Goal: Transaction & Acquisition: Purchase product/service

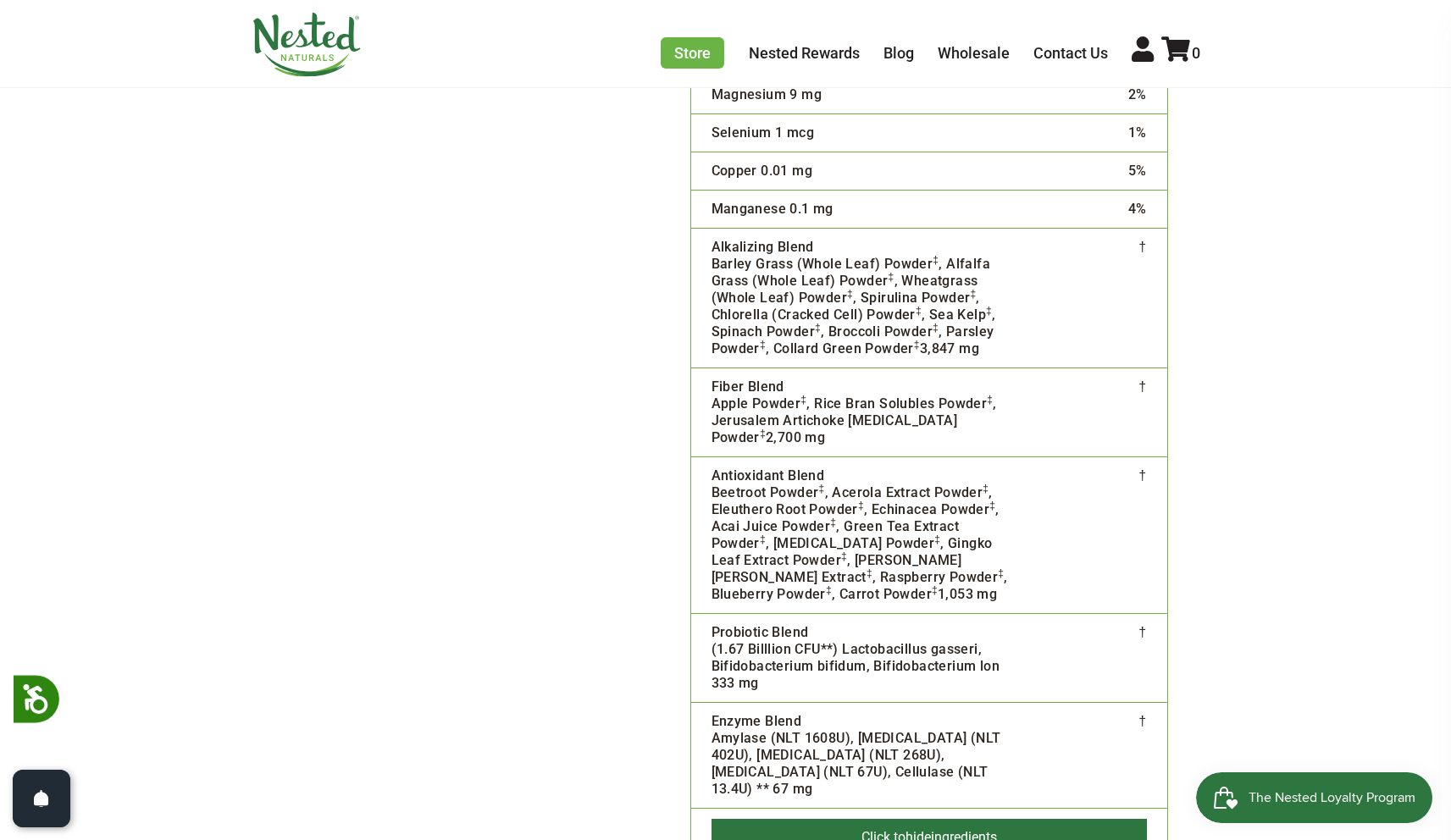
scroll to position [4332, 0]
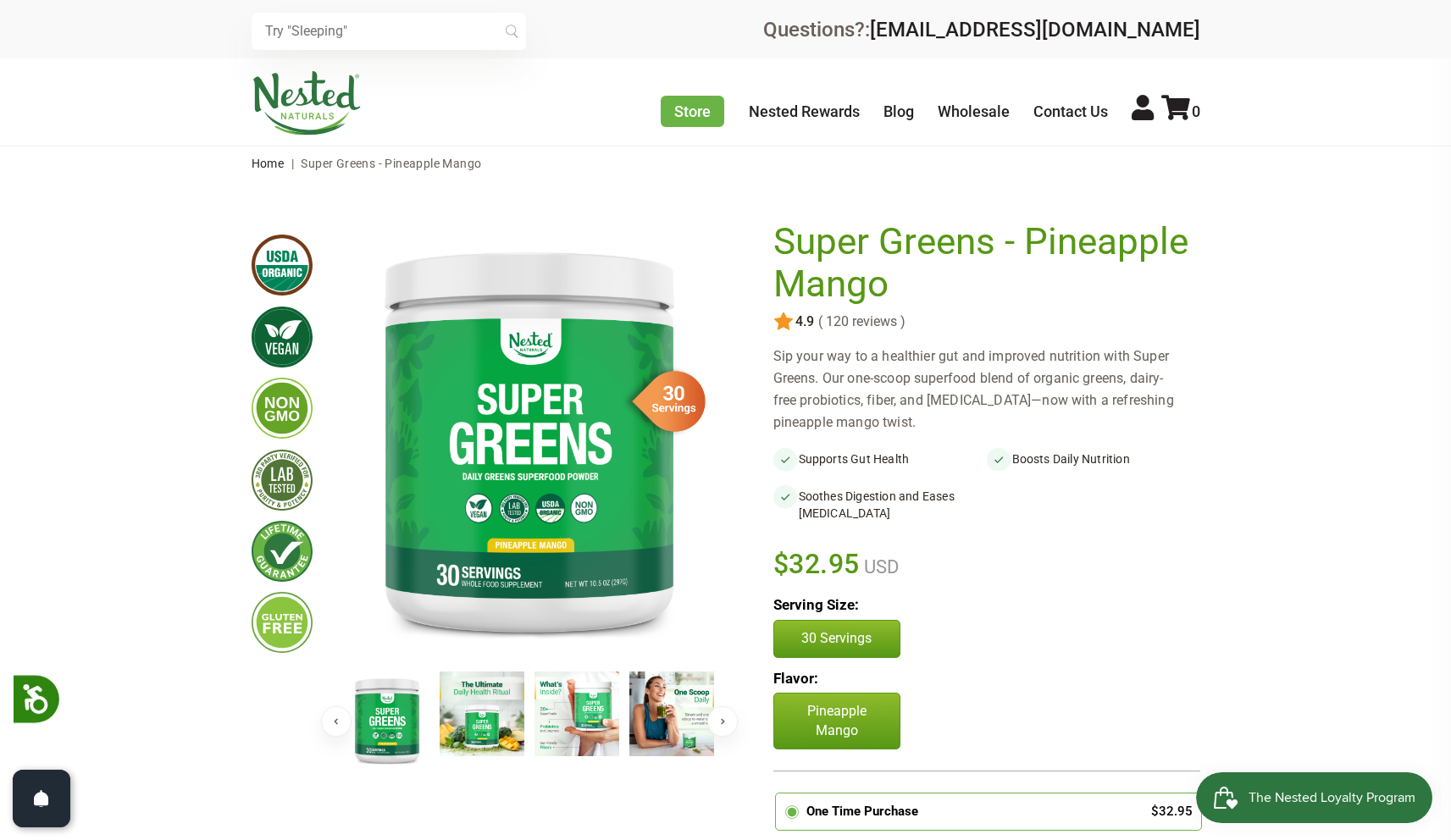
click at [468, 710] on img at bounding box center [482, 714] width 85 height 85
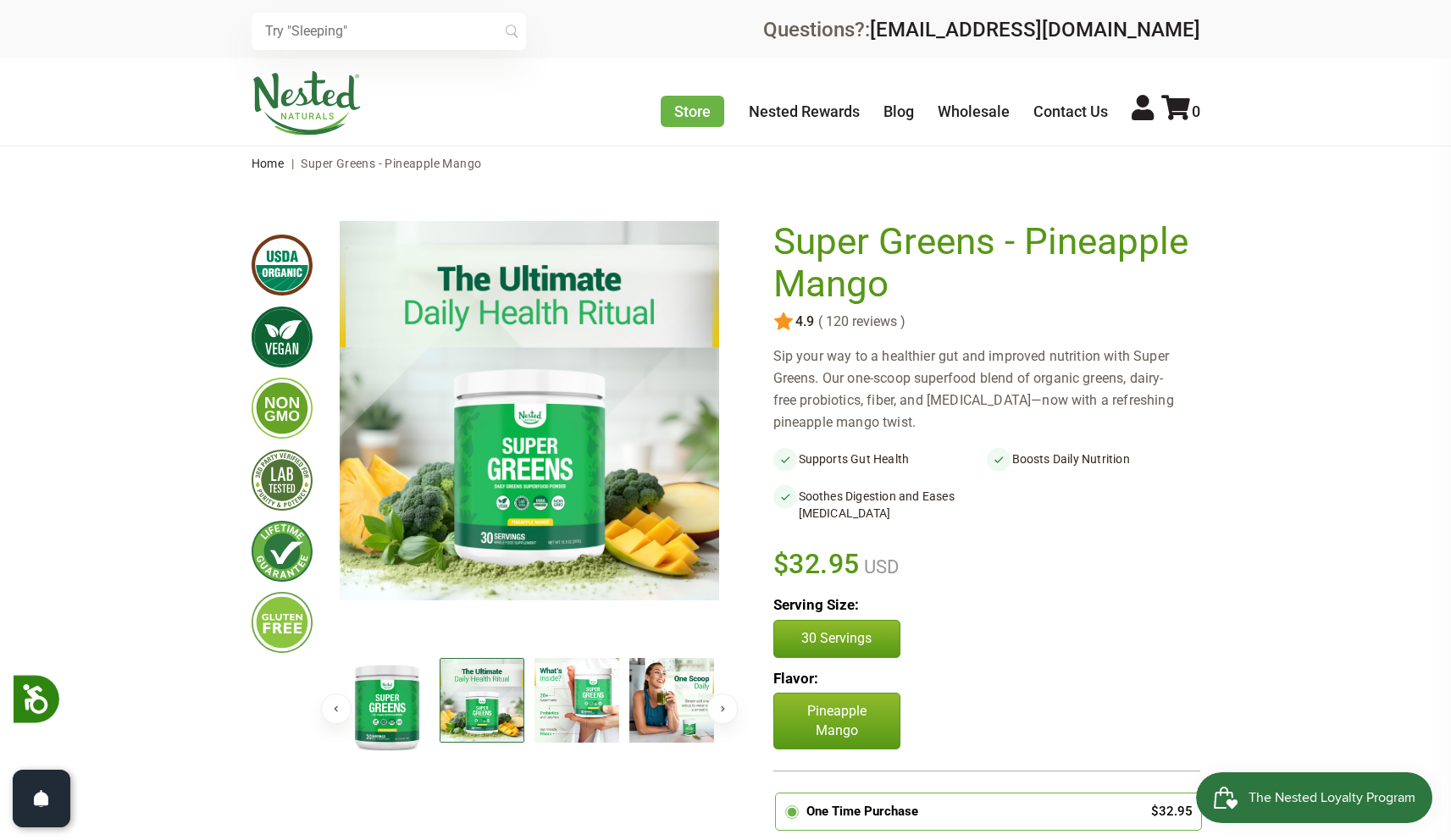
click at [546, 717] on img at bounding box center [577, 701] width 85 height 85
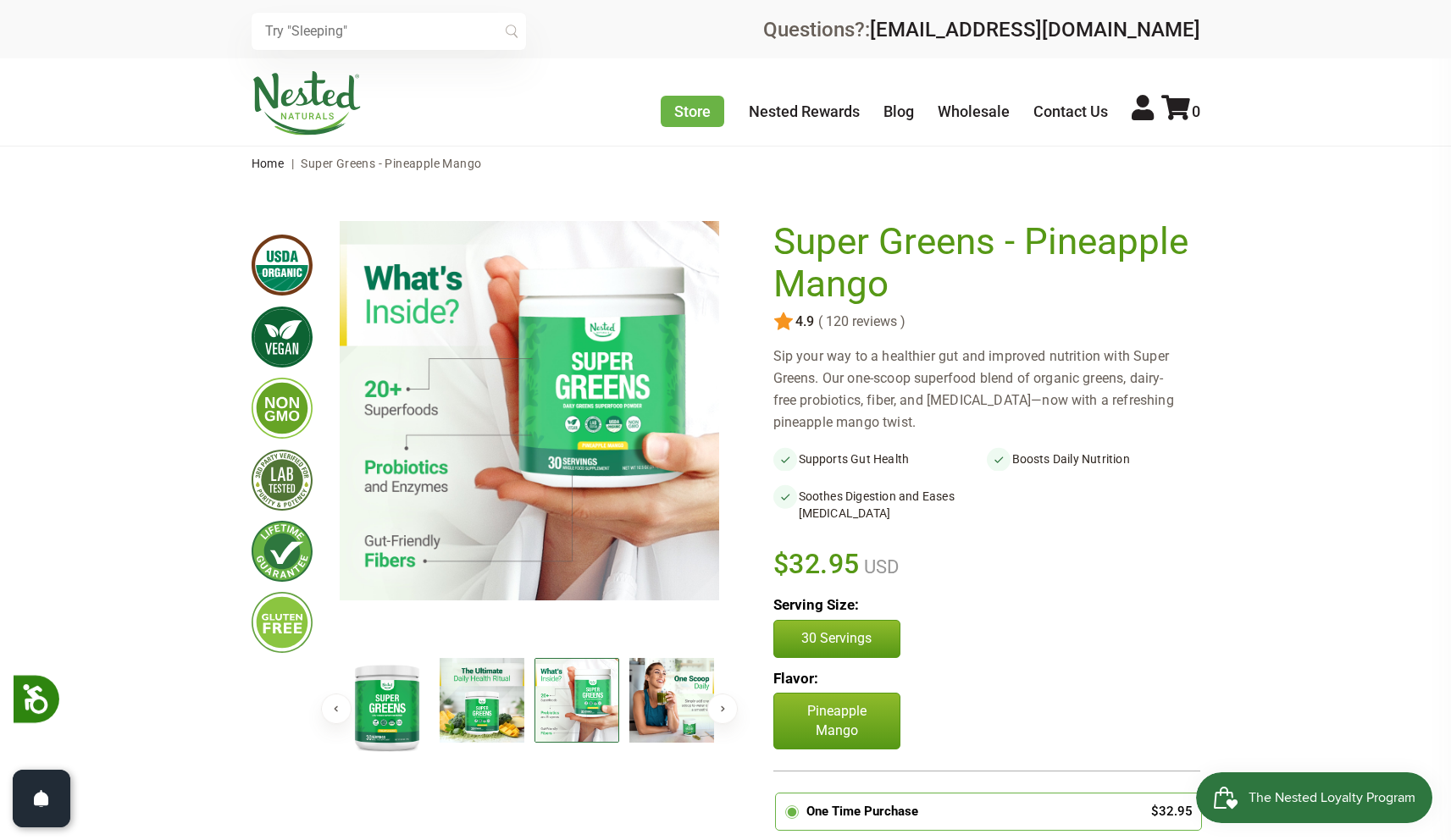
click at [648, 726] on img at bounding box center [671, 701] width 85 height 85
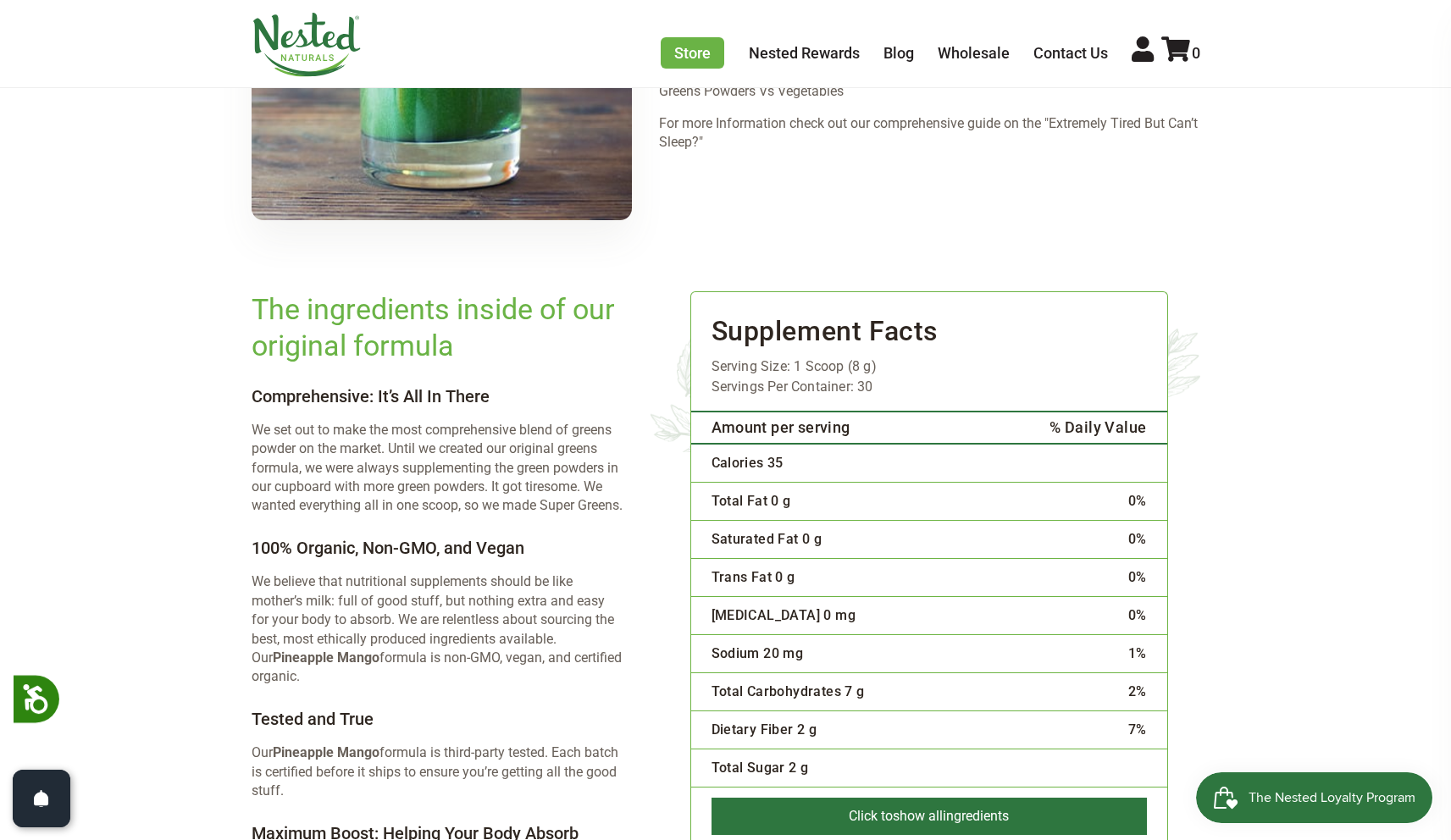
scroll to position [3237, 0]
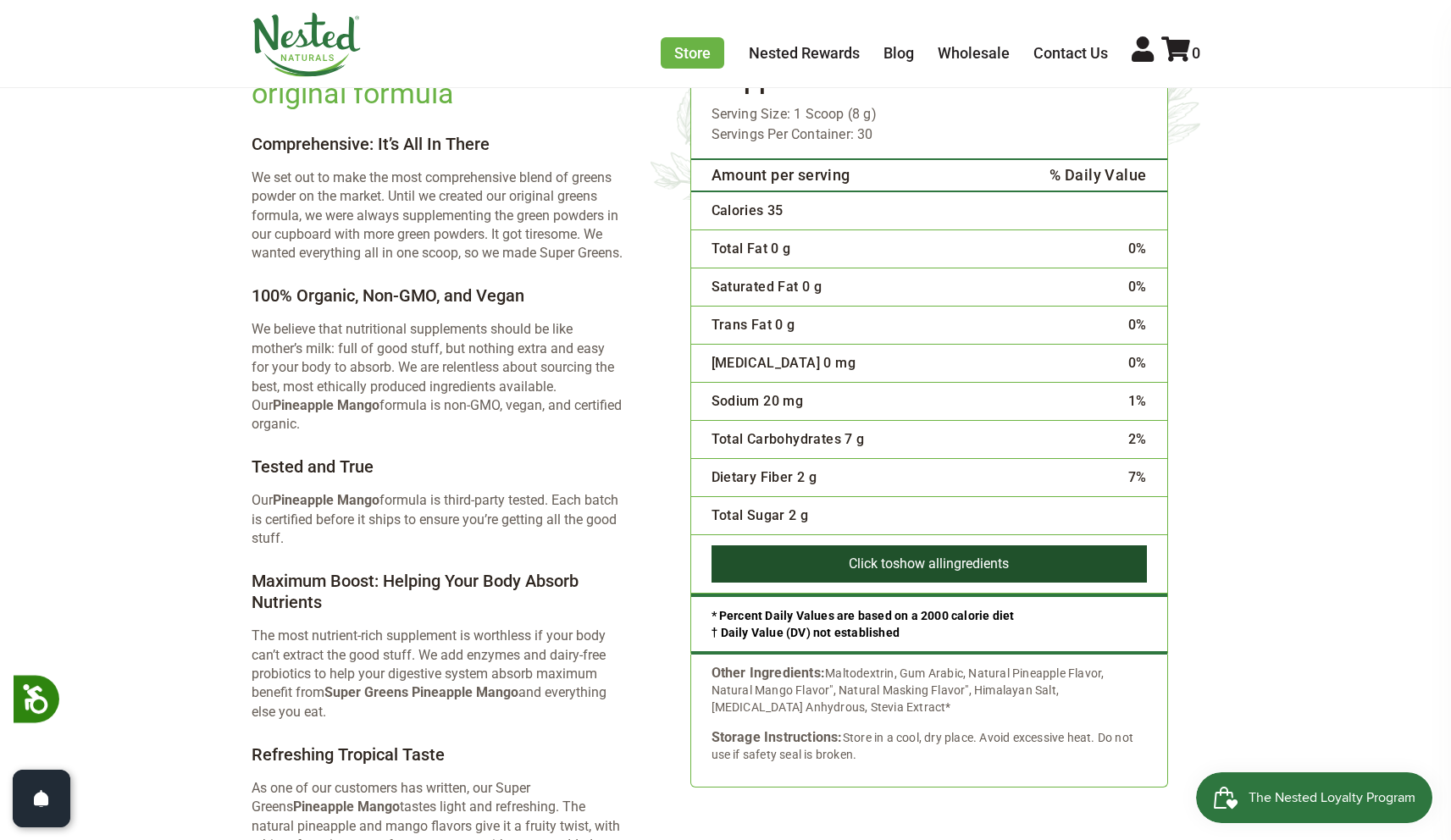
click at [879, 545] on button "Click to show all ingredients" at bounding box center [929, 563] width 436 height 37
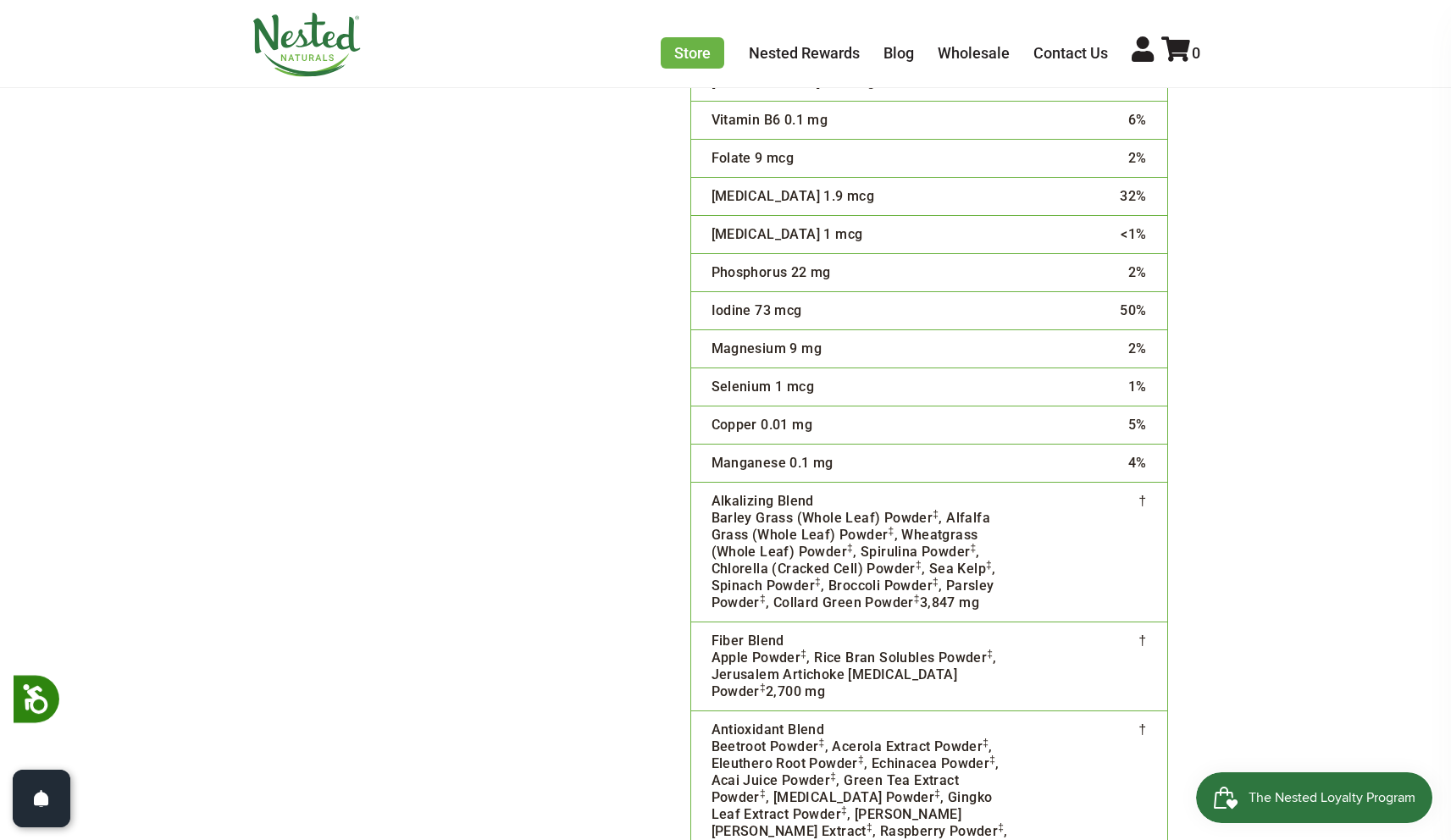
scroll to position [4096, 0]
